Goal: Obtain resource: Download file/media

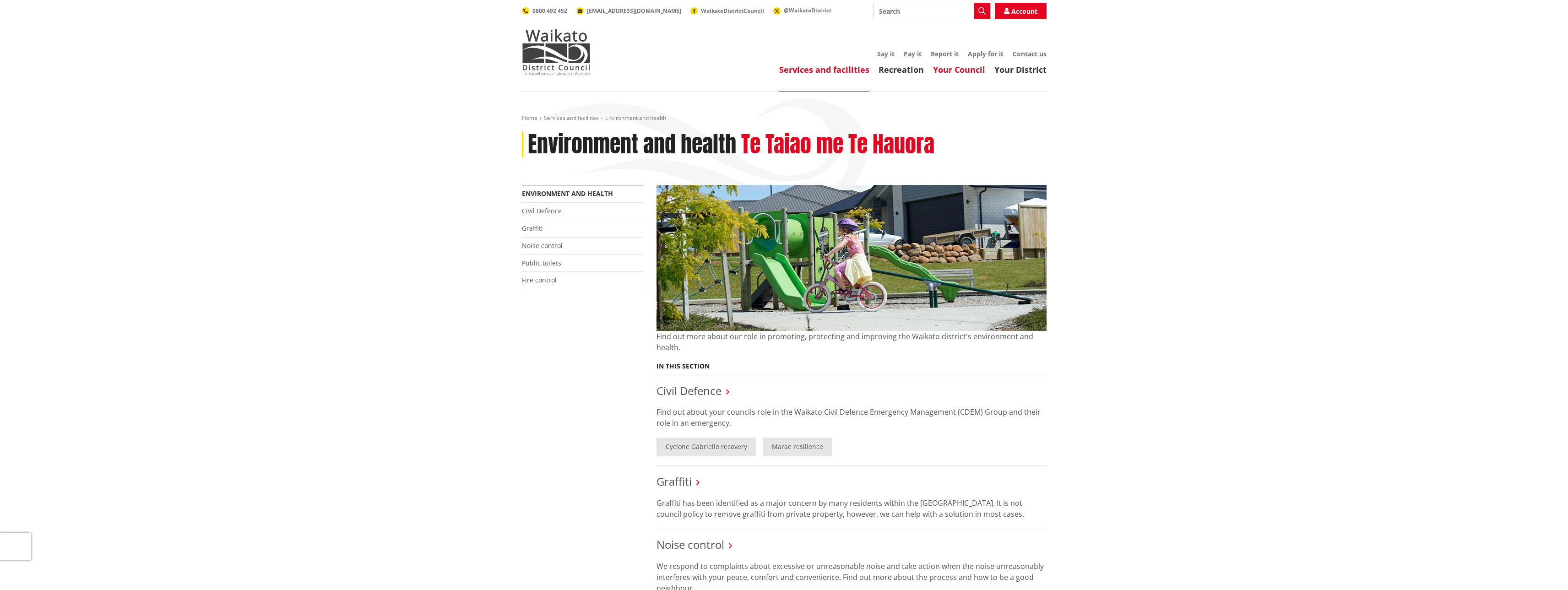
click at [977, 68] on link "Your Council" at bounding box center [958, 69] width 52 height 11
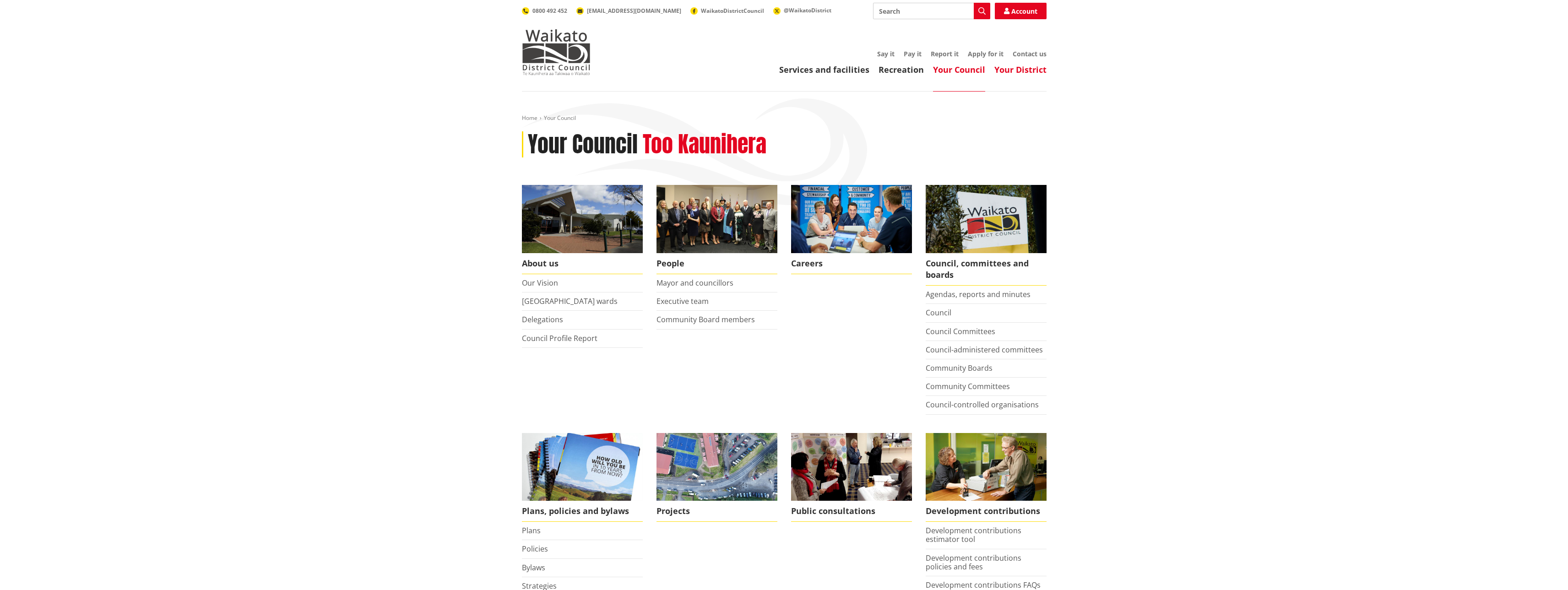
click at [1028, 71] on link "Your District" at bounding box center [1020, 69] width 52 height 11
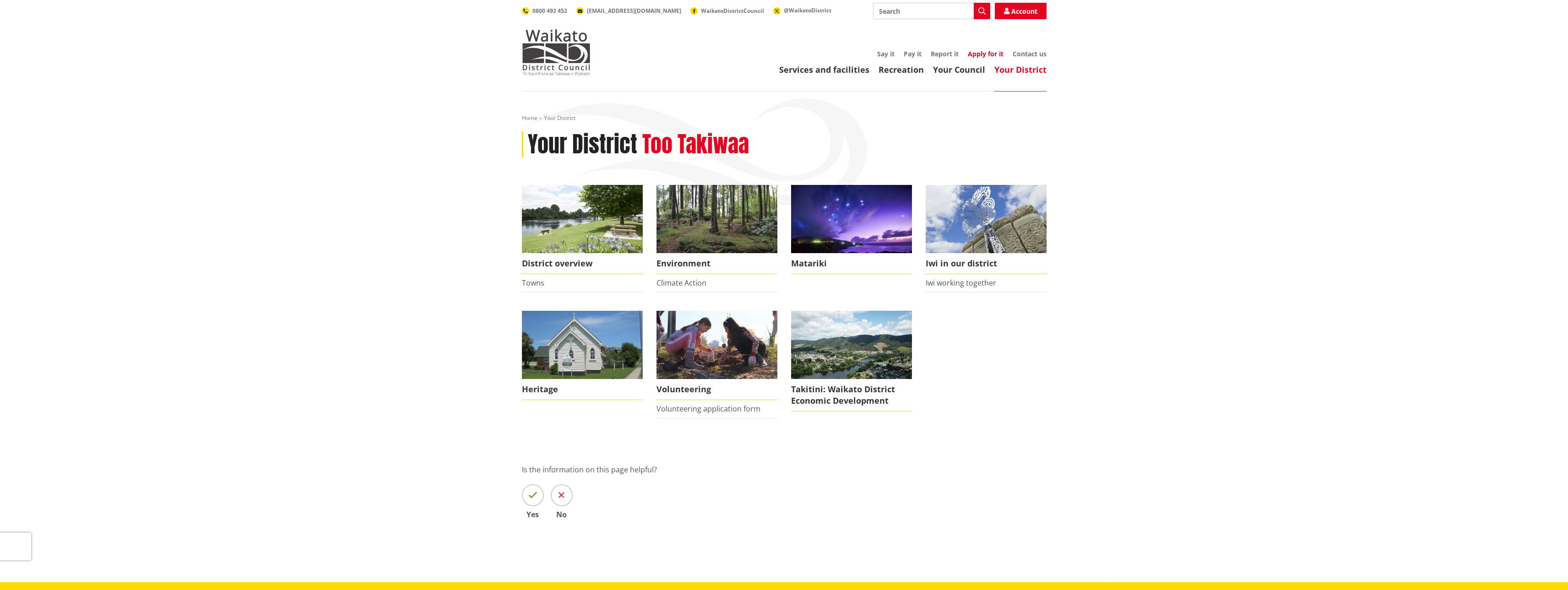
click at [984, 53] on link "Apply for it" at bounding box center [986, 54] width 36 height 9
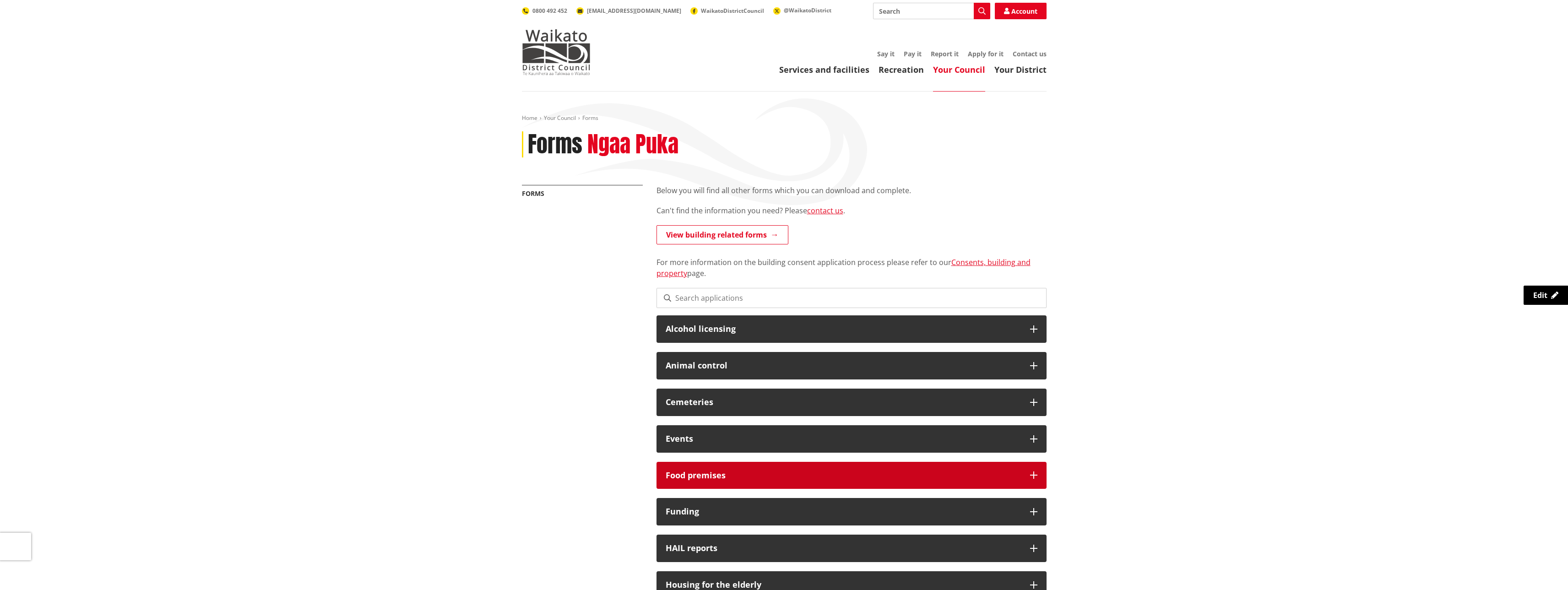
click at [758, 471] on h3 "Food premises" at bounding box center [844, 475] width 356 height 9
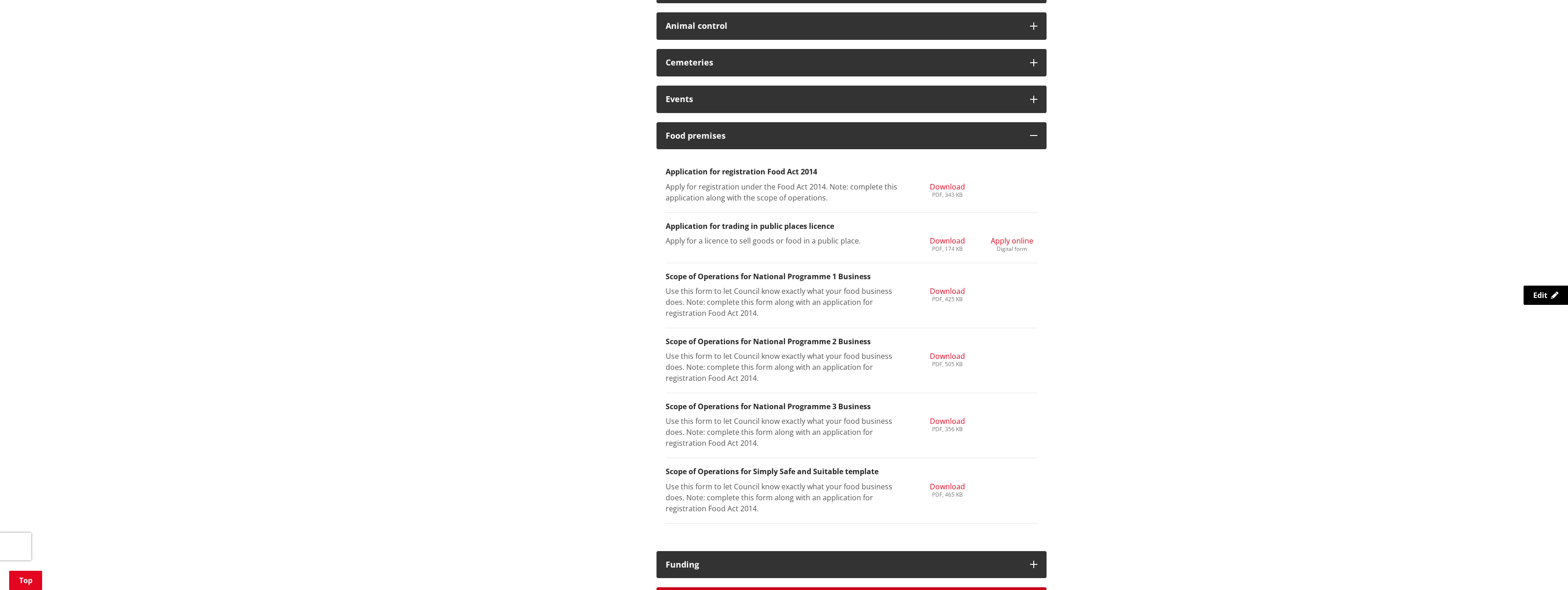
scroll to position [320, 0]
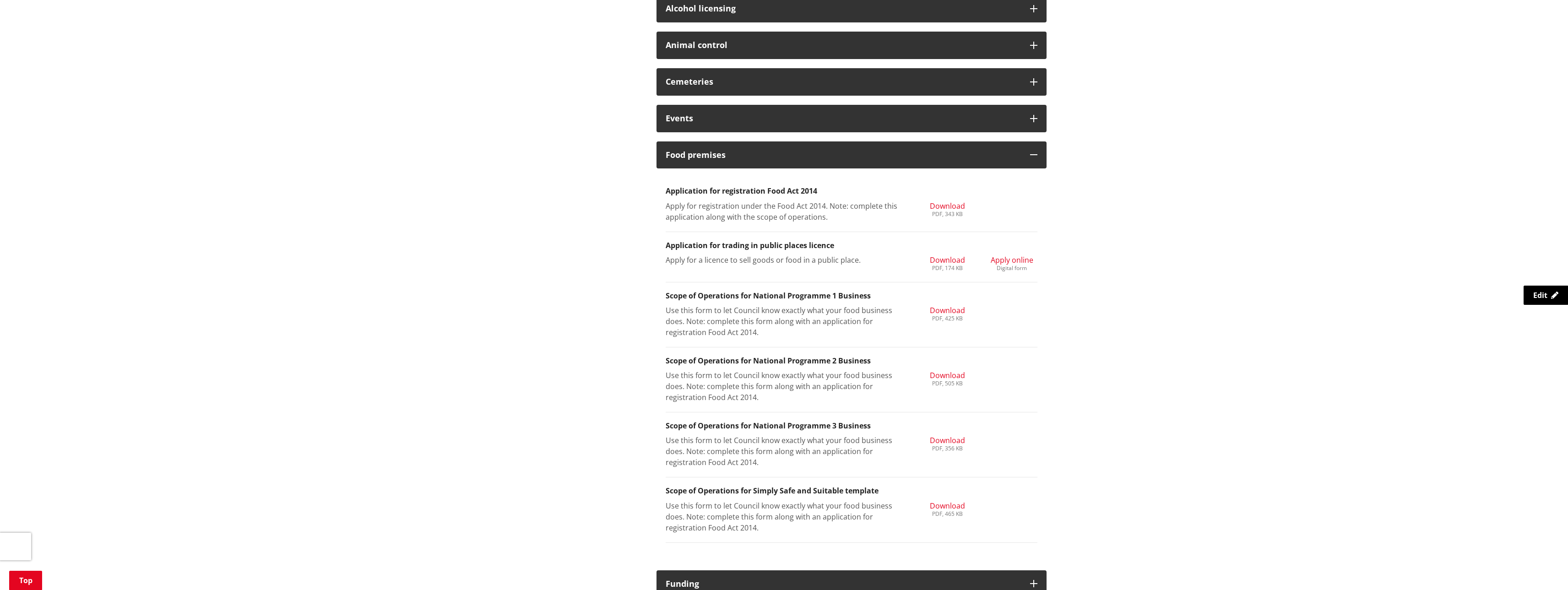
click at [950, 203] on span "Download" at bounding box center [948, 205] width 36 height 10
